Goal: Navigation & Orientation: Find specific page/section

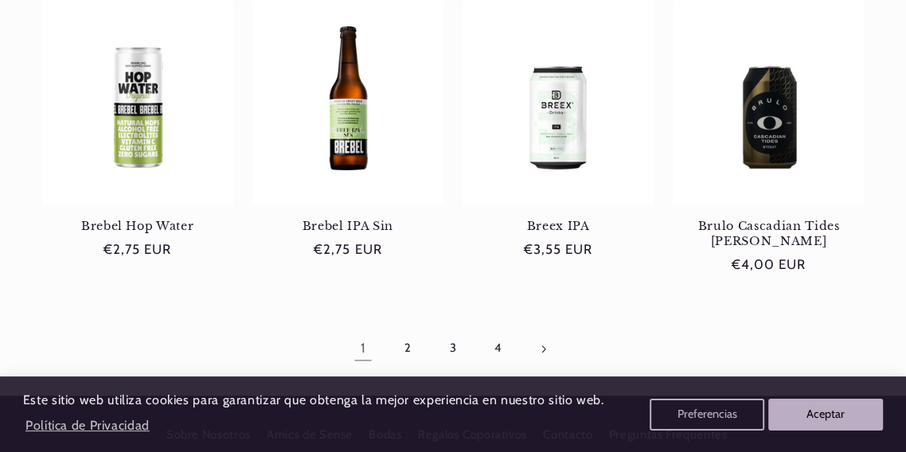
scroll to position [1367, 0]
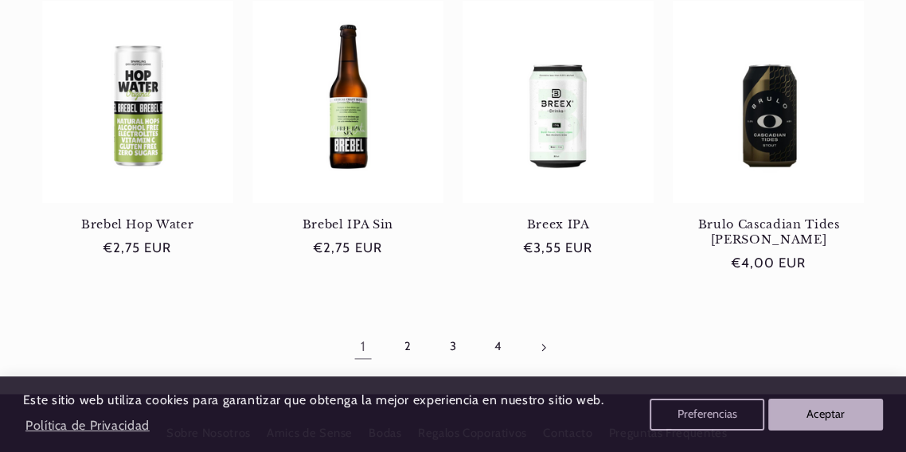
click at [399, 344] on link "2" at bounding box center [407, 347] width 37 height 37
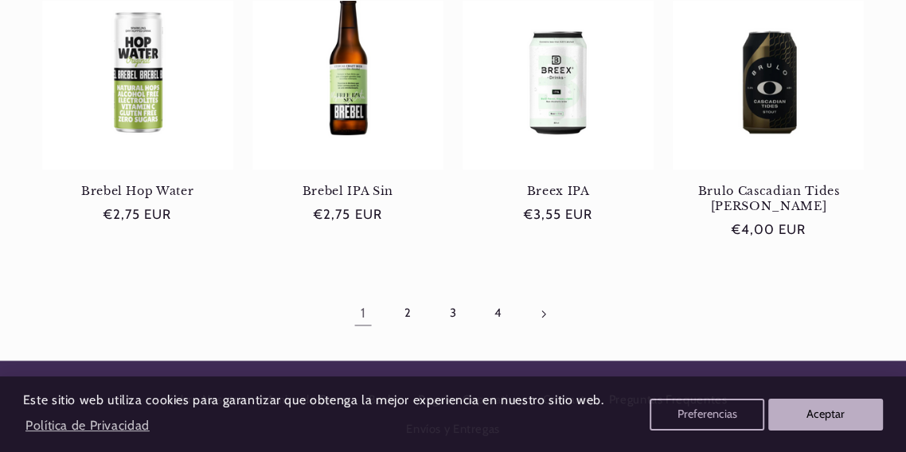
scroll to position [1443, 0]
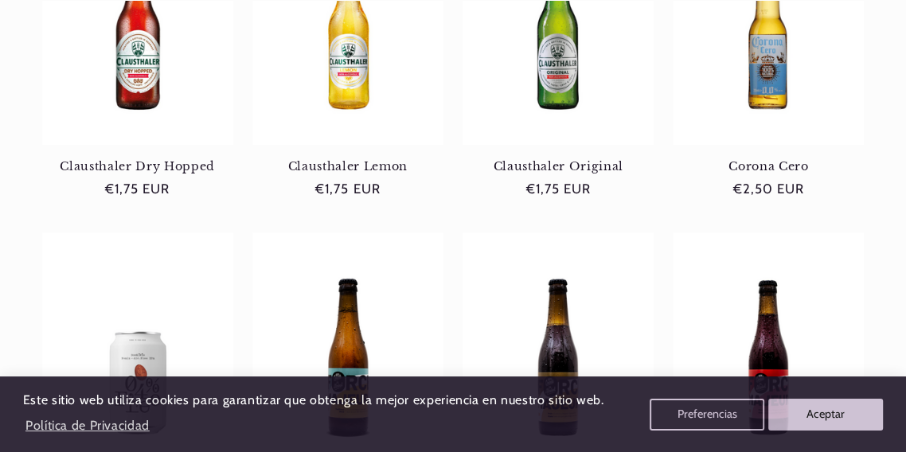
scroll to position [410, 0]
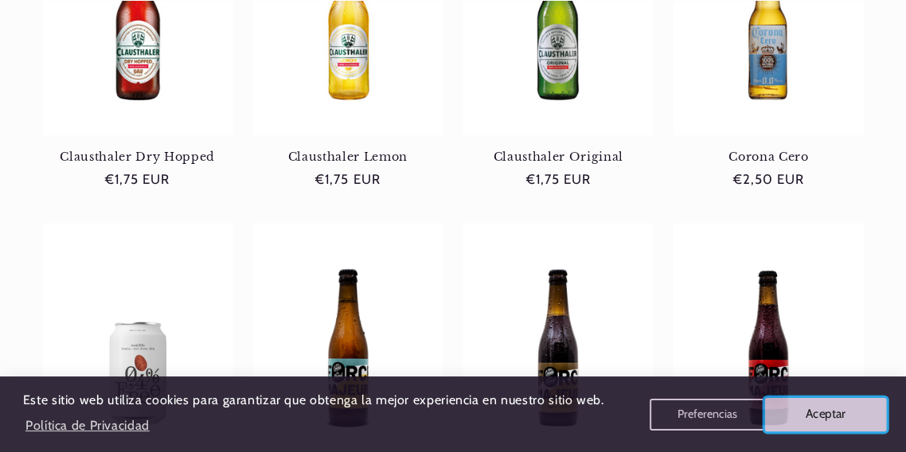
click at [815, 419] on button "Aceptar" at bounding box center [826, 413] width 122 height 33
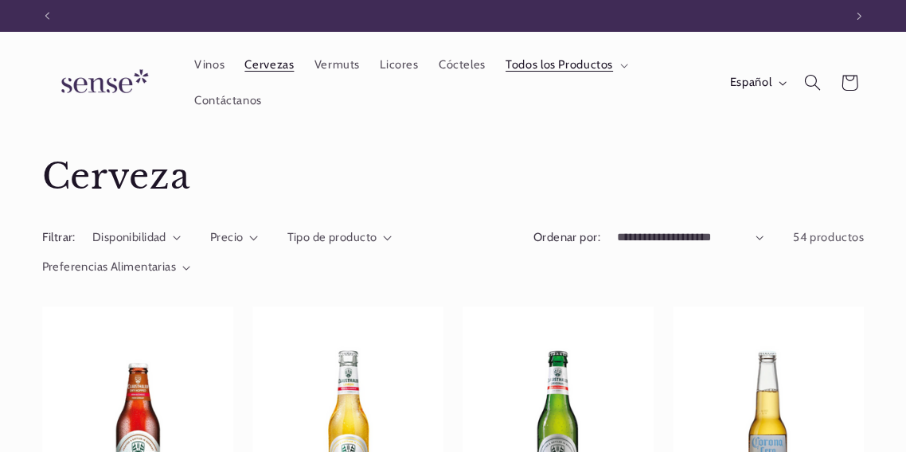
scroll to position [0, 796]
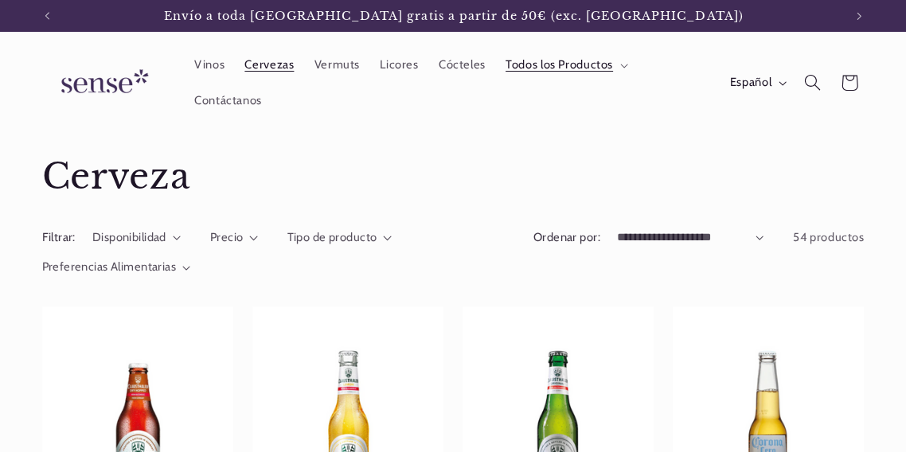
click at [335, 75] on link "Vermuts" at bounding box center [337, 65] width 66 height 35
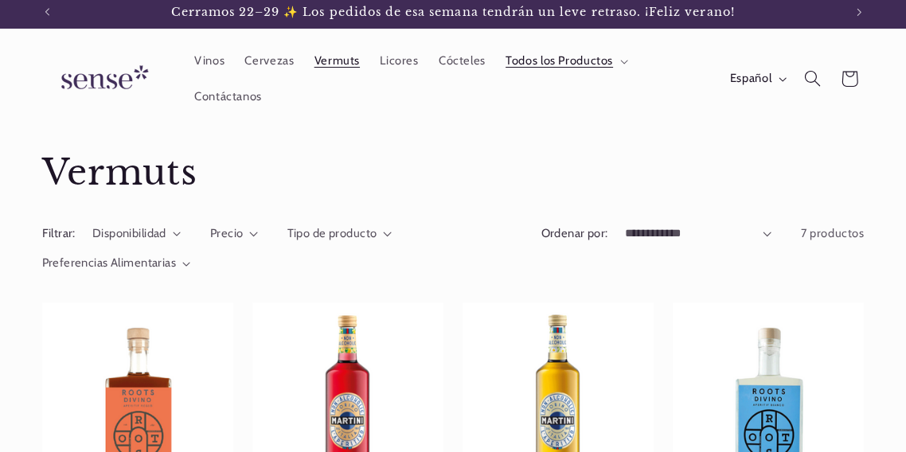
scroll to position [1, 0]
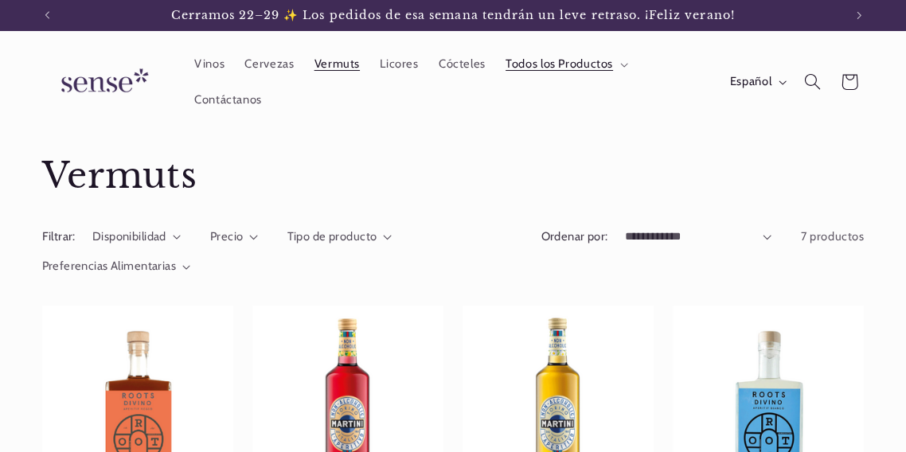
click at [216, 71] on span "Vinos" at bounding box center [209, 64] width 30 height 15
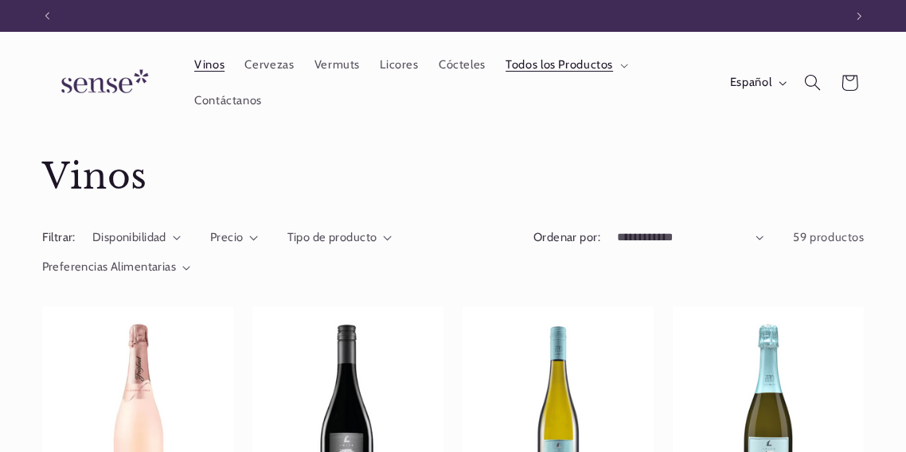
scroll to position [0, 796]
